Goal: Transaction & Acquisition: Book appointment/travel/reservation

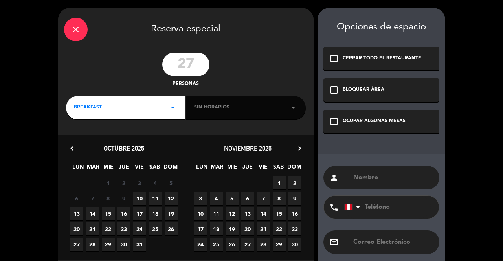
type input "27"
click at [268, 53] on div "27 personas" at bounding box center [185, 70] width 255 height 35
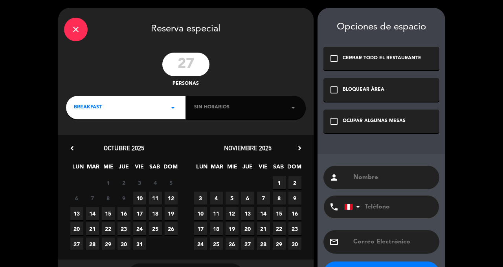
click at [290, 103] on icon "arrow_drop_down" at bounding box center [292, 107] width 9 height 9
click at [290, 104] on icon "arrow_drop_down" at bounding box center [292, 107] width 9 height 9
click at [289, 106] on icon "arrow_drop_down" at bounding box center [292, 107] width 9 height 9
click at [289, 110] on icon "arrow_drop_down" at bounding box center [292, 107] width 9 height 9
click at [287, 114] on div "Sin horarios arrow_drop_down" at bounding box center [245, 108] width 119 height 24
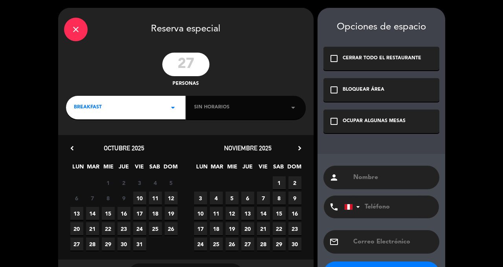
click at [285, 117] on div "Sin horarios arrow_drop_down" at bounding box center [245, 108] width 119 height 24
click at [284, 116] on div "Sin horarios arrow_drop_down" at bounding box center [245, 108] width 119 height 24
click at [287, 112] on div "Sin horarios arrow_drop_down" at bounding box center [245, 108] width 119 height 24
click at [285, 112] on div "Sin horarios arrow_drop_down" at bounding box center [245, 108] width 119 height 24
click at [286, 110] on div "Sin horarios arrow_drop_down" at bounding box center [245, 108] width 119 height 24
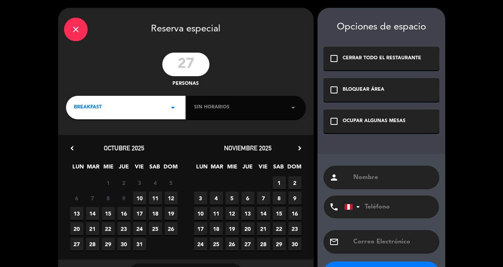
click at [249, 200] on span "6" at bounding box center [247, 198] width 13 height 13
click at [284, 110] on div "Sin horarios arrow_drop_down" at bounding box center [245, 108] width 119 height 24
click at [278, 110] on div "Sin horarios arrow_drop_down" at bounding box center [245, 108] width 119 height 24
click at [284, 115] on div "Sin horarios arrow_drop_down" at bounding box center [245, 108] width 119 height 24
click at [287, 113] on div "Sin horarios arrow_drop_down" at bounding box center [245, 108] width 119 height 24
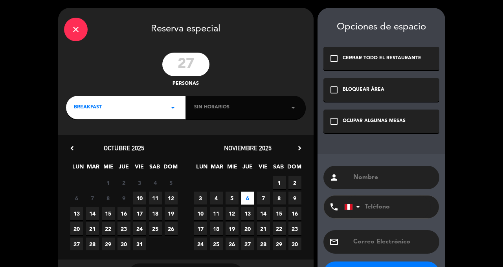
click at [289, 115] on div "Sin horarios arrow_drop_down" at bounding box center [245, 108] width 119 height 24
click at [294, 113] on div "Sin horarios arrow_drop_down" at bounding box center [245, 108] width 119 height 24
click at [288, 112] on icon "arrow_drop_down" at bounding box center [292, 107] width 9 height 9
click at [176, 104] on icon "arrow_drop_down" at bounding box center [172, 107] width 9 height 9
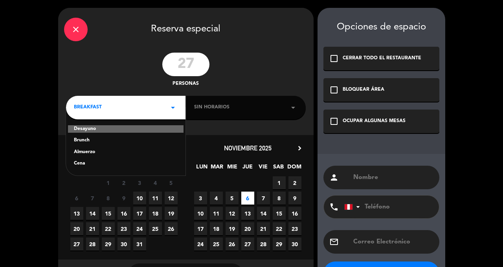
click at [107, 156] on div "Almuerzo" at bounding box center [126, 153] width 104 height 8
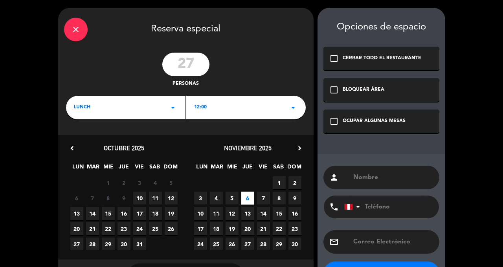
click at [289, 105] on icon "arrow_drop_down" at bounding box center [292, 107] width 9 height 9
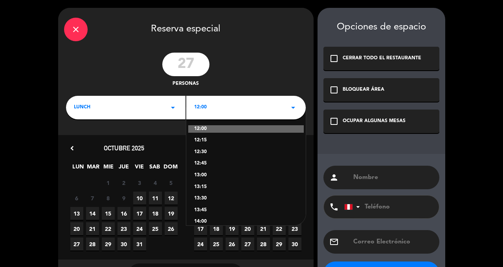
click at [276, 59] on div "27 personas" at bounding box center [185, 70] width 255 height 35
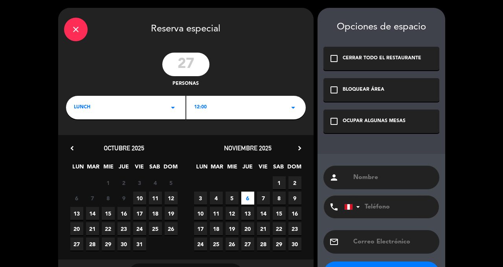
click at [330, 92] on icon "check_box_outline_blank" at bounding box center [333, 89] width 9 height 9
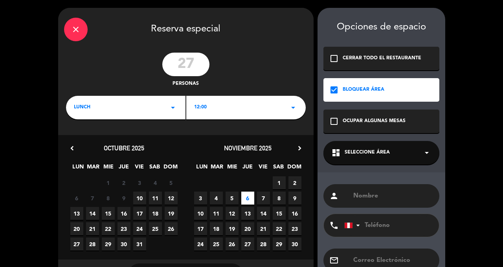
scroll to position [50, 0]
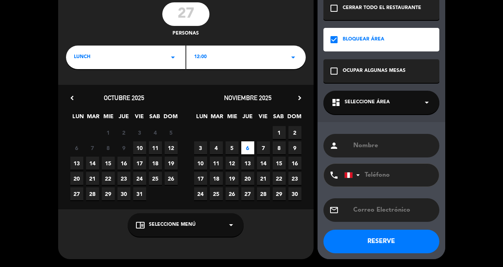
click at [337, 42] on icon "check_box" at bounding box center [333, 39] width 9 height 9
click at [330, 39] on icon "check_box" at bounding box center [333, 39] width 9 height 9
click at [332, 73] on icon "check_box_outline_blank" at bounding box center [333, 70] width 9 height 9
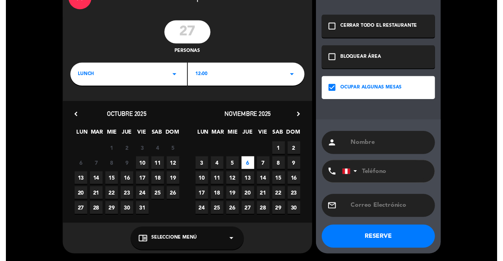
scroll to position [32, 0]
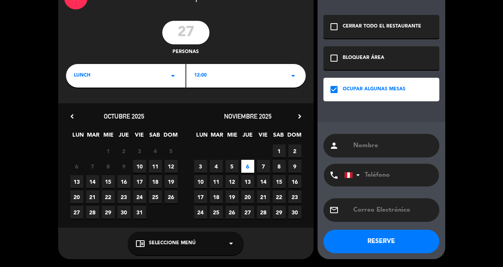
click at [381, 146] on input "text" at bounding box center [392, 145] width 81 height 11
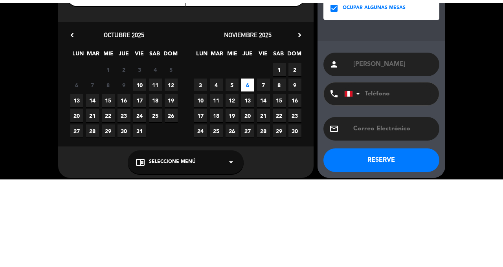
scroll to position [38, 0]
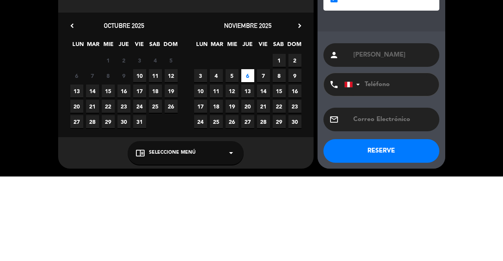
type input "[PERSON_NAME]"
click at [383, 170] on input "tel" at bounding box center [387, 169] width 86 height 23
type input "997976269"
click at [458, 130] on div "close Reserva especial 27 personas lunch arrow_drop_down 12:00 arrow_drop_down …" at bounding box center [251, 111] width 503 height 299
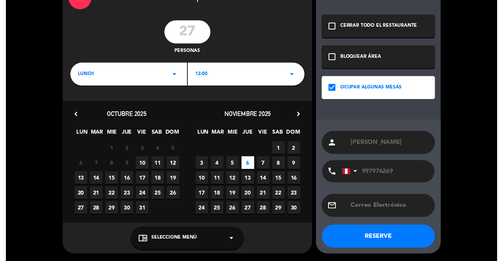
scroll to position [32, 0]
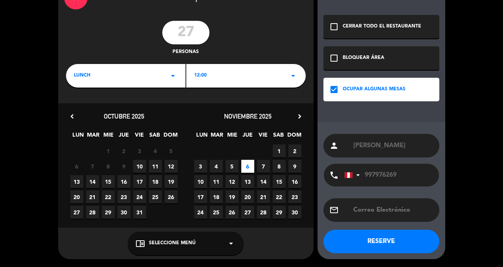
click at [384, 242] on button "RESERVE" at bounding box center [381, 242] width 116 height 24
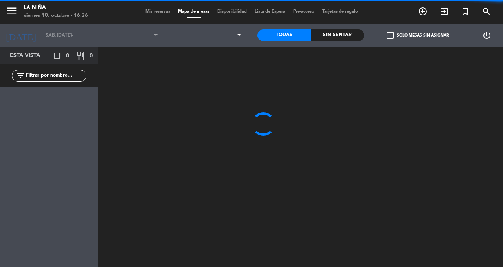
type input "[DEMOGRAPHIC_DATA] [DATE]"
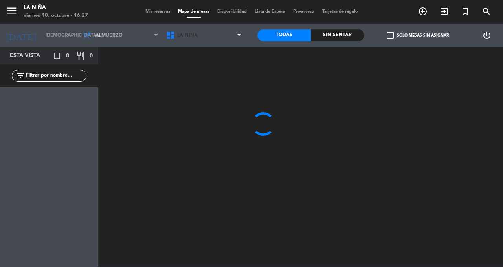
click at [182, 41] on span "La Niña" at bounding box center [204, 35] width 84 height 17
click at [207, 57] on ng-component "menu La [PERSON_NAME] 10. octubre - 16:27 Mis reservas Mapa de mesas Disponibil…" at bounding box center [251, 133] width 503 height 267
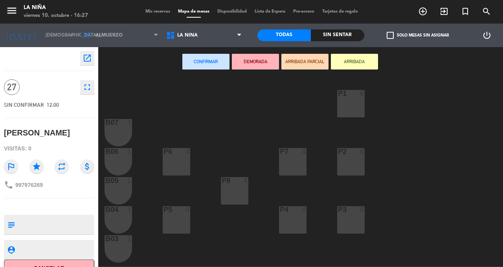
click at [117, 130] on div "B07 1" at bounding box center [119, 133] width 28 height 28
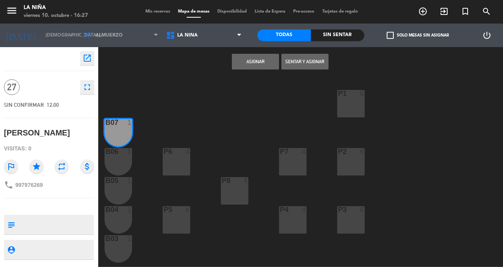
click at [122, 156] on div "B06 1" at bounding box center [119, 162] width 28 height 28
click at [260, 63] on button "Asignar" at bounding box center [255, 62] width 47 height 16
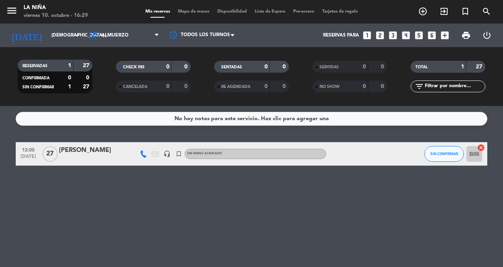
click at [76, 37] on icon "arrow_drop_down" at bounding box center [77, 35] width 9 height 9
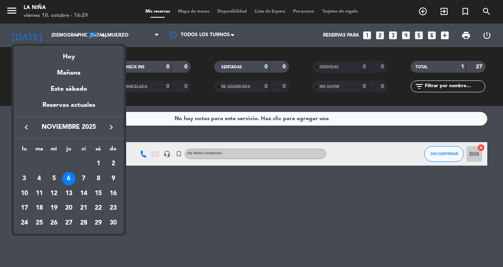
click at [119, 196] on div "16" at bounding box center [112, 193] width 13 height 13
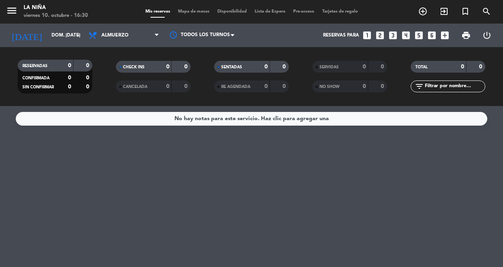
click at [76, 30] on input "dom. [DATE]" at bounding box center [79, 35] width 62 height 13
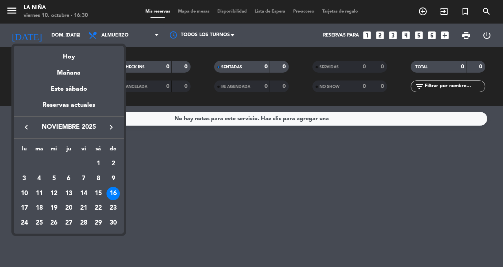
click at [26, 127] on icon "keyboard_arrow_left" at bounding box center [26, 127] width 9 height 9
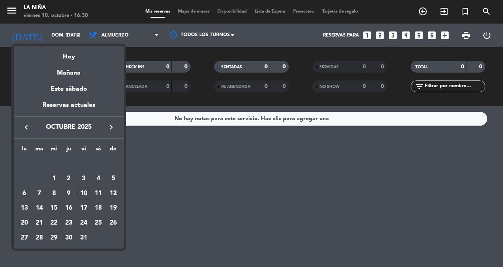
click at [77, 210] on td "17" at bounding box center [83, 208] width 15 height 15
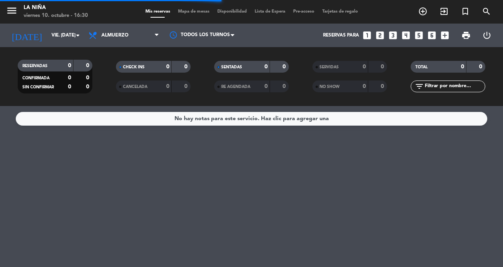
click at [61, 40] on input "vie. [DATE]" at bounding box center [79, 35] width 62 height 13
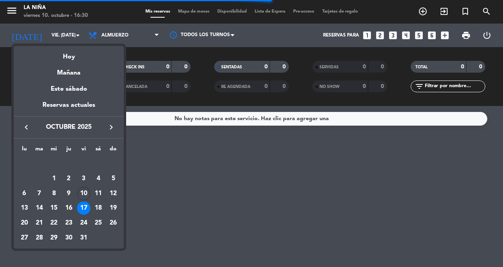
click at [72, 213] on div "16" at bounding box center [68, 208] width 13 height 13
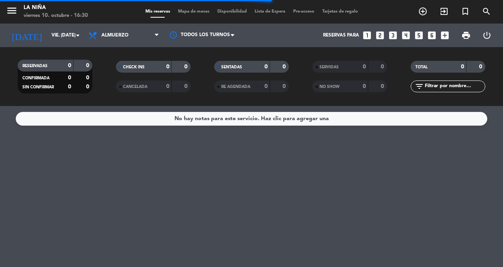
type input "[DEMOGRAPHIC_DATA] [DATE]"
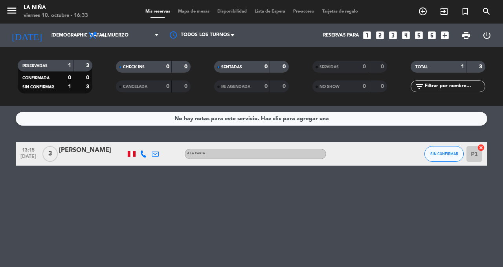
click at [462, 12] on icon "turned_in_not" at bounding box center [464, 11] width 9 height 9
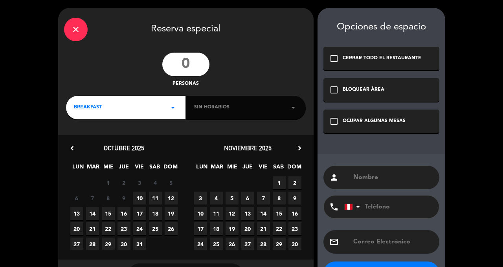
click at [190, 67] on input "number" at bounding box center [185, 65] width 47 height 24
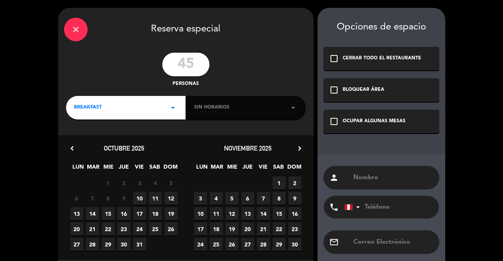
type input "45"
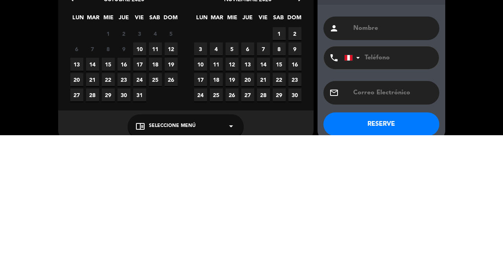
scroll to position [26, 0]
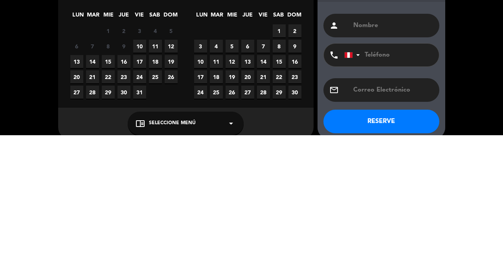
click at [129, 192] on span "16" at bounding box center [123, 187] width 13 height 13
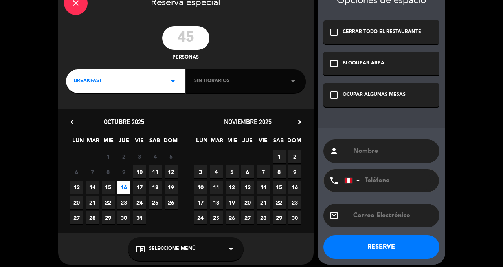
click at [329, 99] on icon "check_box_outline_blank" at bounding box center [333, 94] width 9 height 9
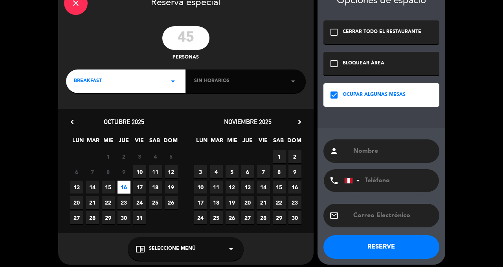
click at [367, 149] on input "text" at bounding box center [392, 151] width 81 height 11
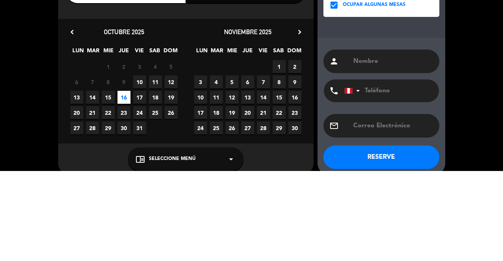
scroll to position [0, 0]
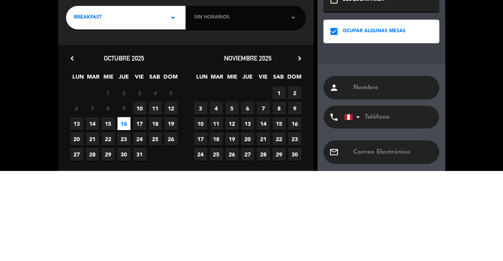
click at [156, 106] on div "BREAKFAST arrow_drop_down" at bounding box center [125, 108] width 119 height 24
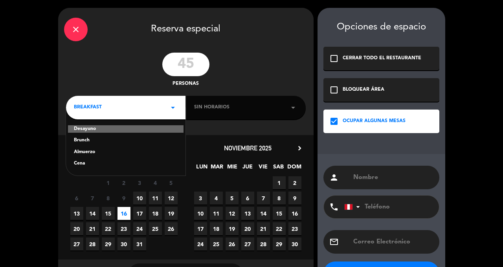
click at [131, 143] on div "Brunch" at bounding box center [126, 141] width 104 height 8
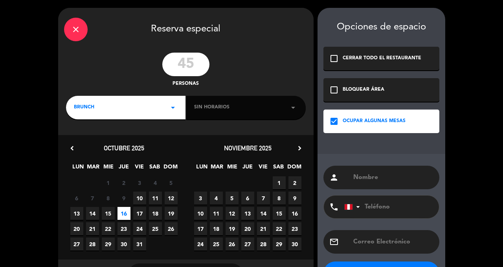
click at [171, 105] on icon "arrow_drop_down" at bounding box center [172, 107] width 9 height 9
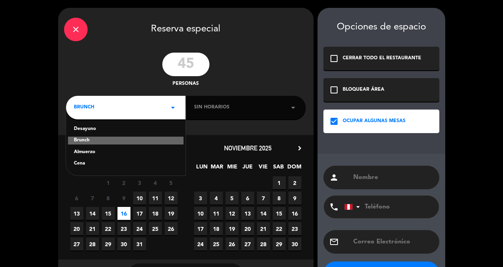
click at [110, 155] on div "Almuerzo" at bounding box center [126, 153] width 104 height 8
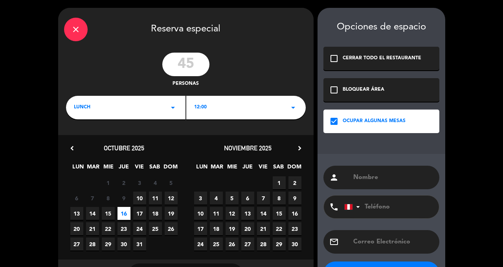
click at [289, 112] on div "12:00 arrow_drop_down" at bounding box center [245, 108] width 119 height 24
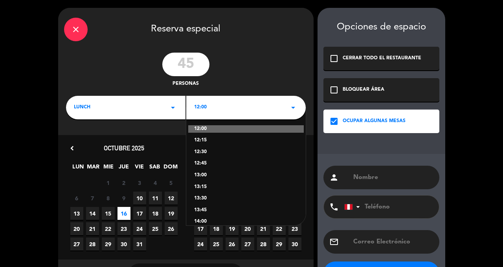
click at [266, 63] on div "45 personas" at bounding box center [185, 70] width 255 height 35
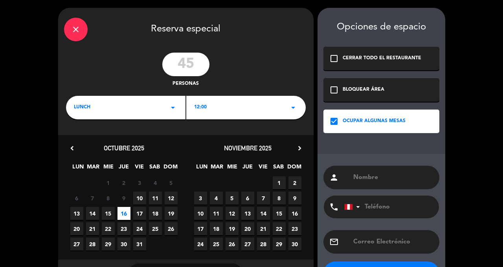
click at [374, 174] on input "text" at bounding box center [392, 177] width 81 height 11
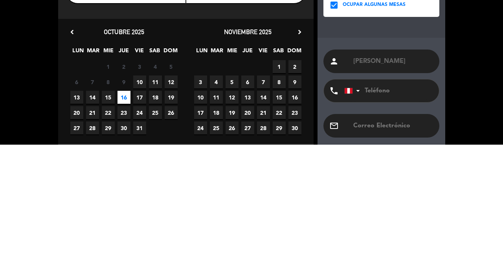
scroll to position [38, 0]
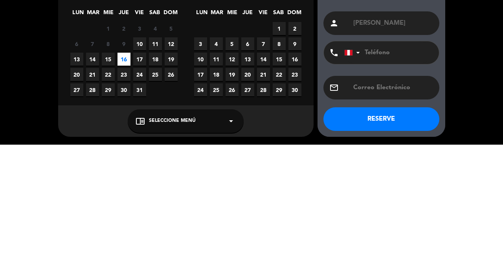
type input "[PERSON_NAME]"
click at [404, 169] on input "tel" at bounding box center [387, 169] width 86 height 23
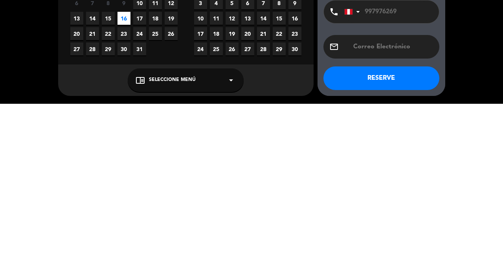
type input "997976269"
click at [369, 236] on button "RESERVE" at bounding box center [381, 236] width 116 height 24
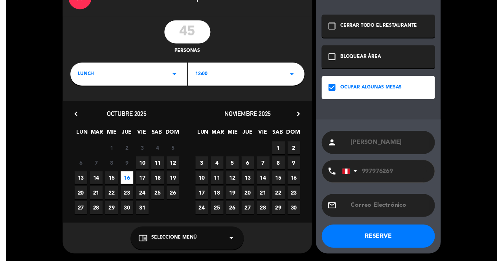
scroll to position [32, 0]
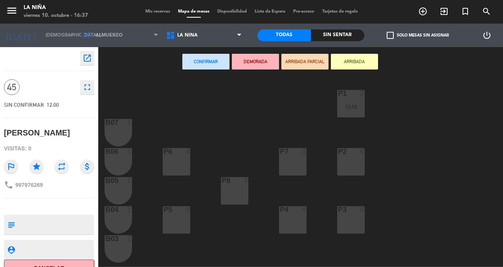
click at [120, 193] on div "B05 1" at bounding box center [119, 191] width 28 height 28
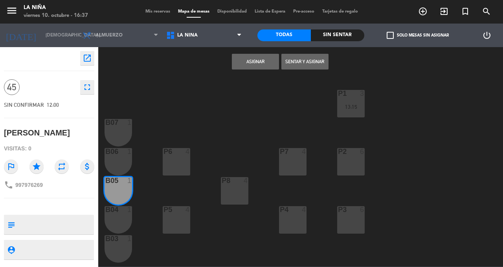
click at [254, 62] on button "Asignar" at bounding box center [255, 62] width 47 height 16
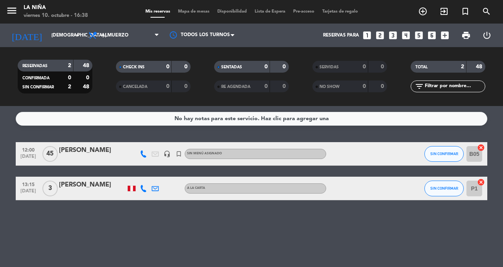
click at [75, 35] on icon "arrow_drop_down" at bounding box center [77, 35] width 9 height 9
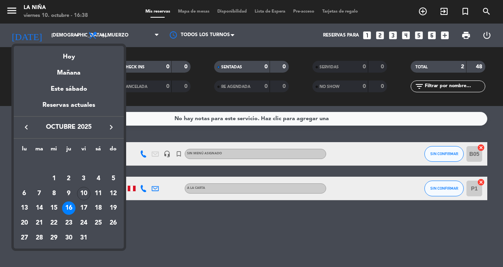
click at [43, 214] on td "14" at bounding box center [39, 208] width 15 height 15
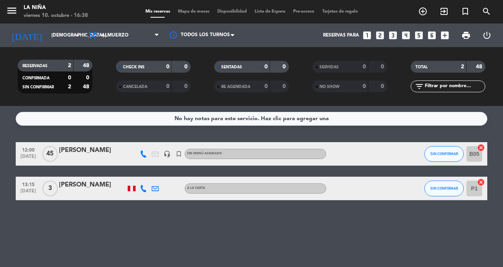
type input "[DATE] oct."
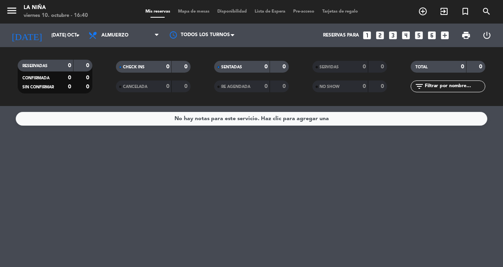
click at [442, 14] on icon "exit_to_app" at bounding box center [443, 11] width 9 height 9
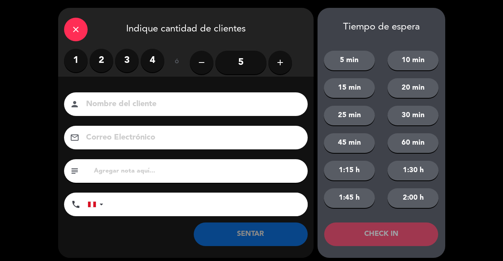
click at [72, 33] on icon "close" at bounding box center [75, 29] width 9 height 9
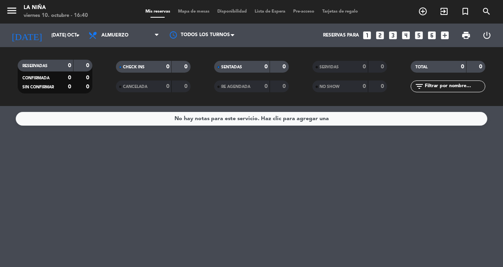
click at [454, 9] on span "exit_to_app" at bounding box center [443, 11] width 21 height 13
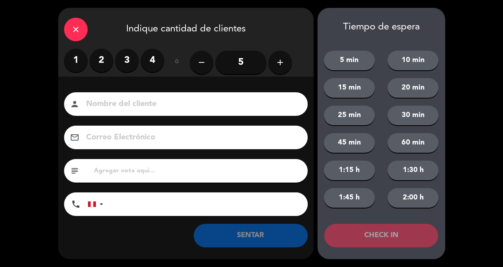
click at [79, 35] on div "close" at bounding box center [76, 30] width 24 height 24
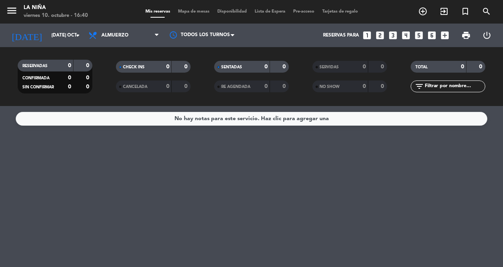
click at [463, 15] on icon "turned_in_not" at bounding box center [464, 11] width 9 height 9
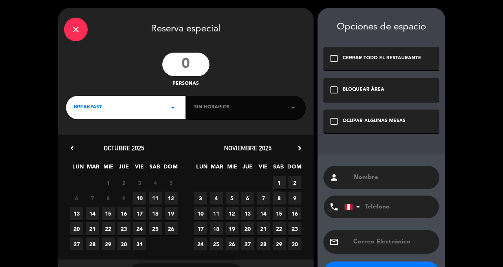
click at [185, 67] on input "number" at bounding box center [185, 65] width 47 height 24
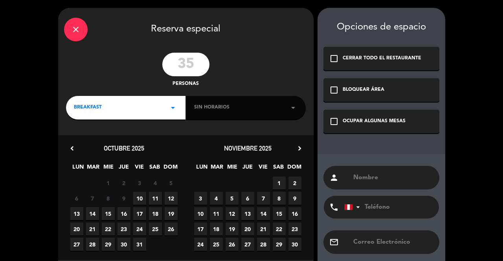
type input "35"
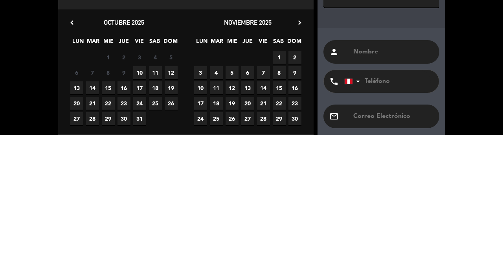
click at [93, 217] on span "14" at bounding box center [92, 213] width 13 height 13
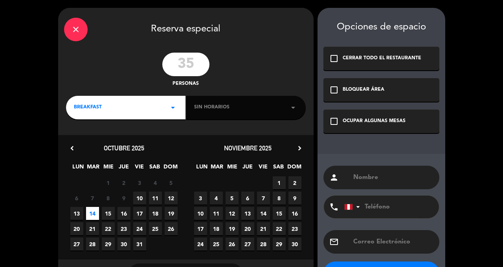
click at [343, 122] on div "OCUPAR ALGUNAS MESAS" at bounding box center [374, 121] width 63 height 8
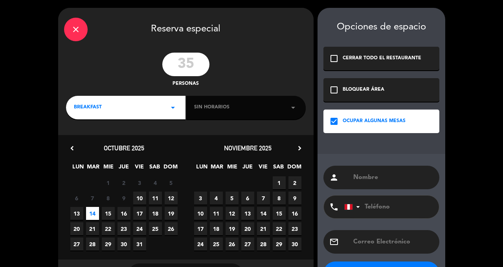
click at [395, 144] on div "Opciones de espacio check_box_outline_blank CERRAR TODO EL RESTAURANTE check_bo…" at bounding box center [381, 149] width 128 height 283
click at [371, 180] on input "text" at bounding box center [392, 177] width 81 height 11
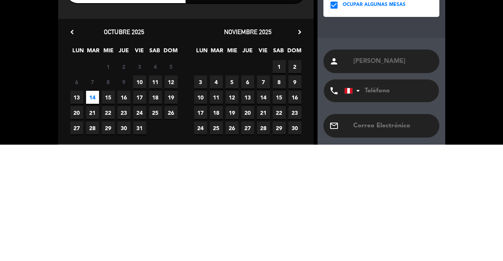
type input "[PERSON_NAME]"
click at [383, 209] on input "tel" at bounding box center [387, 207] width 86 height 23
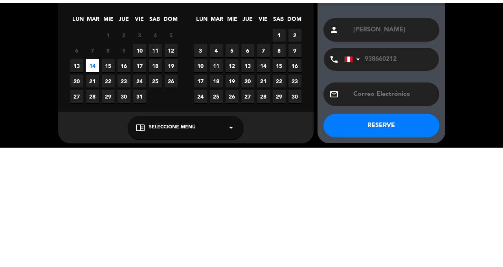
scroll to position [38, 0]
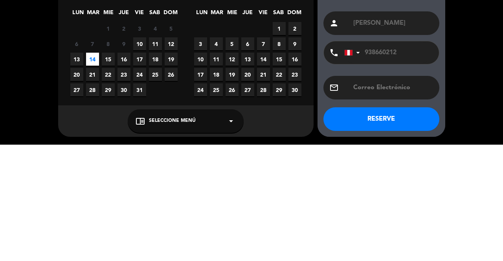
type input "938660212"
click at [460, 177] on div "close Reserva especial 35 personas BREAKFAST arrow_drop_down Sin horarios arrow…" at bounding box center [251, 111] width 503 height 299
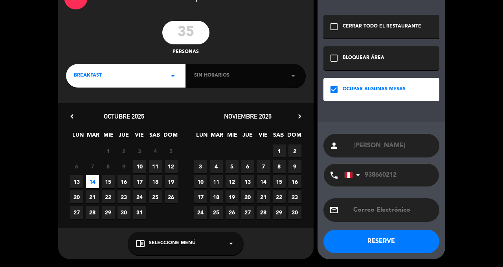
scroll to position [32, 0]
click at [156, 81] on div "BREAKFAST arrow_drop_down" at bounding box center [125, 76] width 119 height 24
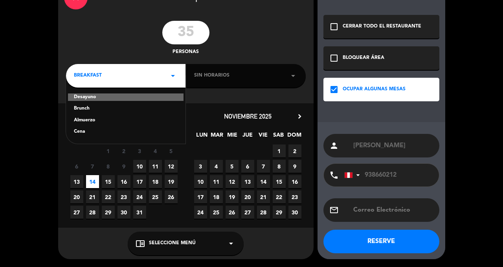
click at [148, 120] on div "Almuerzo" at bounding box center [126, 121] width 104 height 8
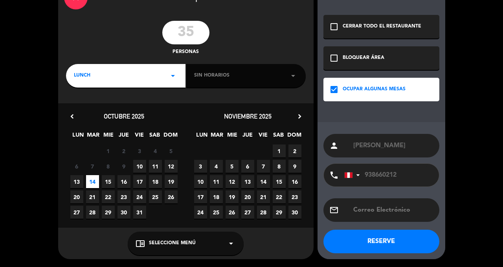
click at [157, 79] on div "lunch arrow_drop_down" at bounding box center [125, 76] width 119 height 24
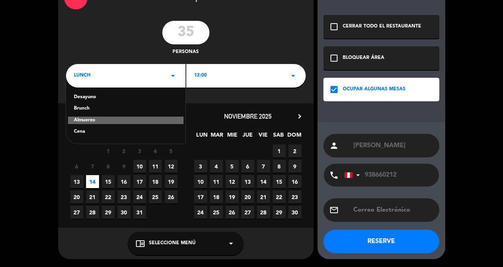
click at [128, 131] on div "Cena" at bounding box center [126, 132] width 104 height 8
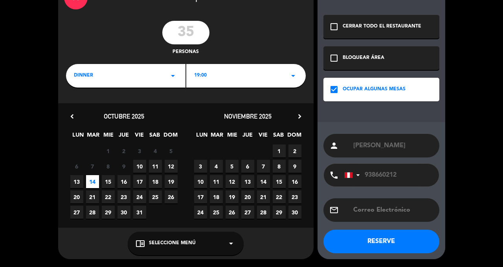
click at [285, 77] on div "19:00 arrow_drop_down" at bounding box center [245, 76] width 119 height 24
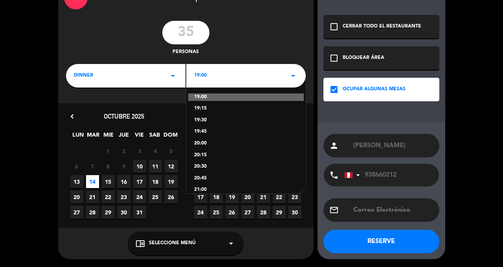
click at [233, 100] on div "19:00" at bounding box center [246, 98] width 116 height 8
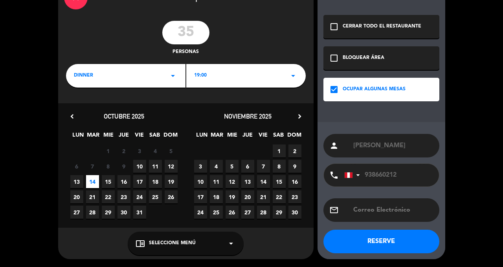
click at [287, 37] on div "35 personas" at bounding box center [185, 38] width 255 height 35
click at [374, 236] on button "RESERVE" at bounding box center [381, 242] width 116 height 24
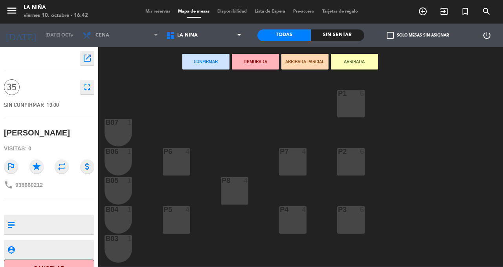
click at [125, 119] on div "1" at bounding box center [131, 122] width 13 height 7
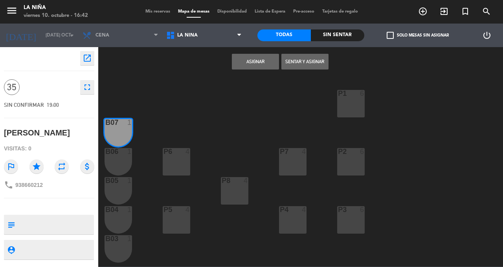
click at [247, 64] on button "Asignar" at bounding box center [255, 62] width 47 height 16
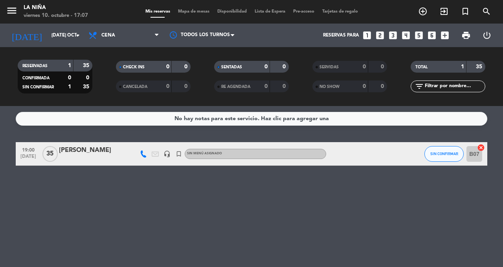
click at [63, 34] on input "[DATE] oct." at bounding box center [79, 35] width 62 height 13
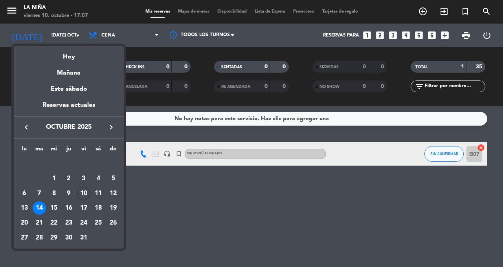
click at [47, 57] on div "Hoy" at bounding box center [69, 54] width 110 height 16
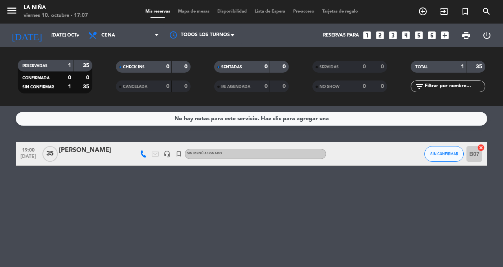
type input "vie. [DATE]"
click at [153, 154] on icon at bounding box center [155, 153] width 7 height 7
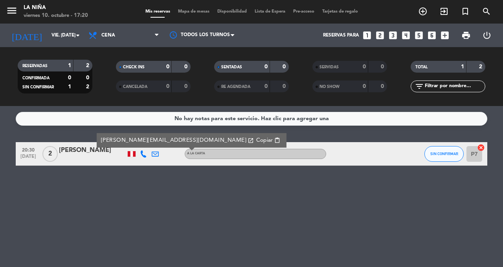
click at [145, 154] on icon at bounding box center [143, 153] width 7 height 7
